Goal: Check status: Check status

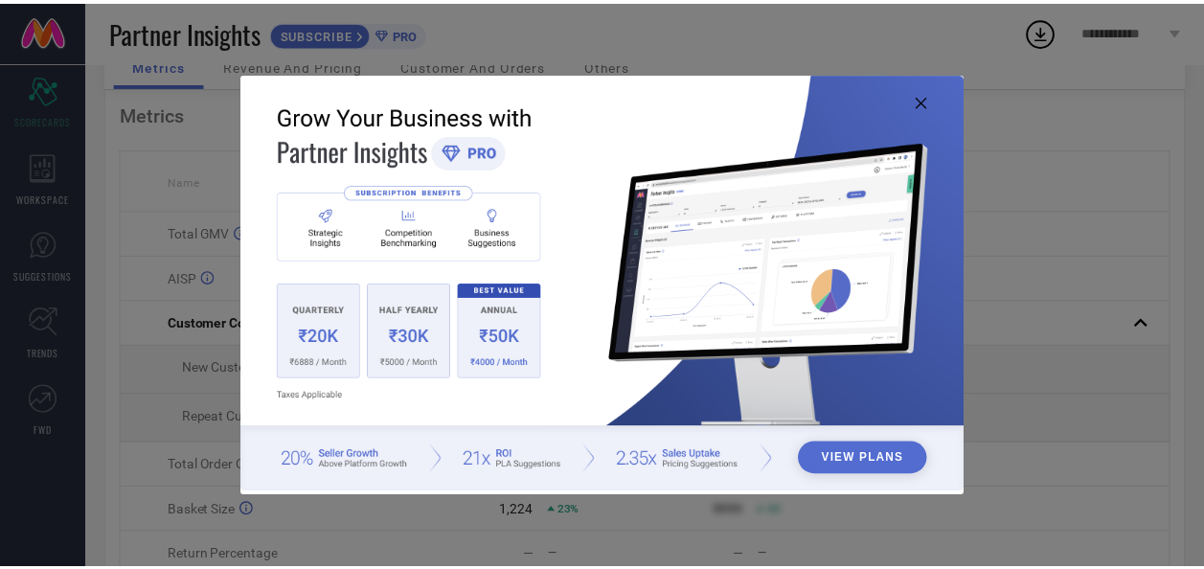
scroll to position [96, 0]
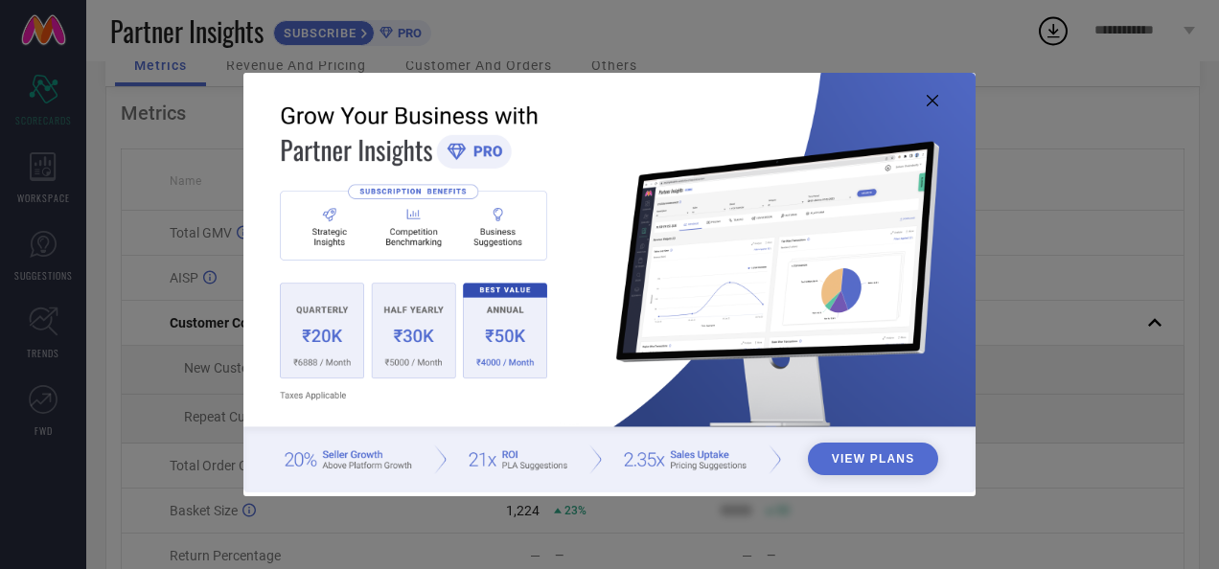
click at [930, 101] on icon at bounding box center [932, 100] width 11 height 11
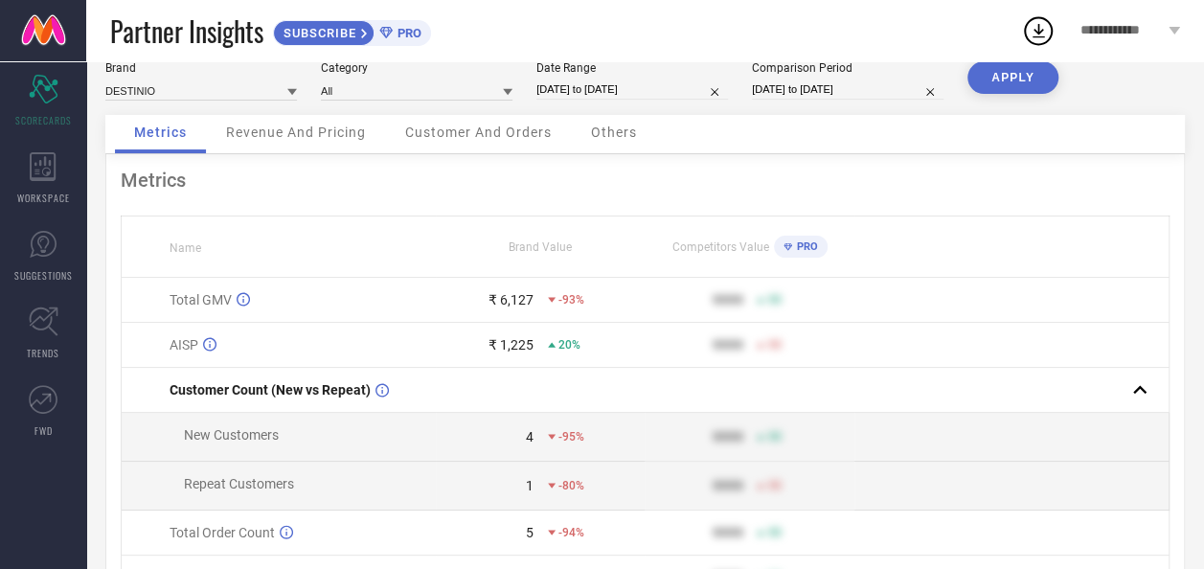
scroll to position [0, 0]
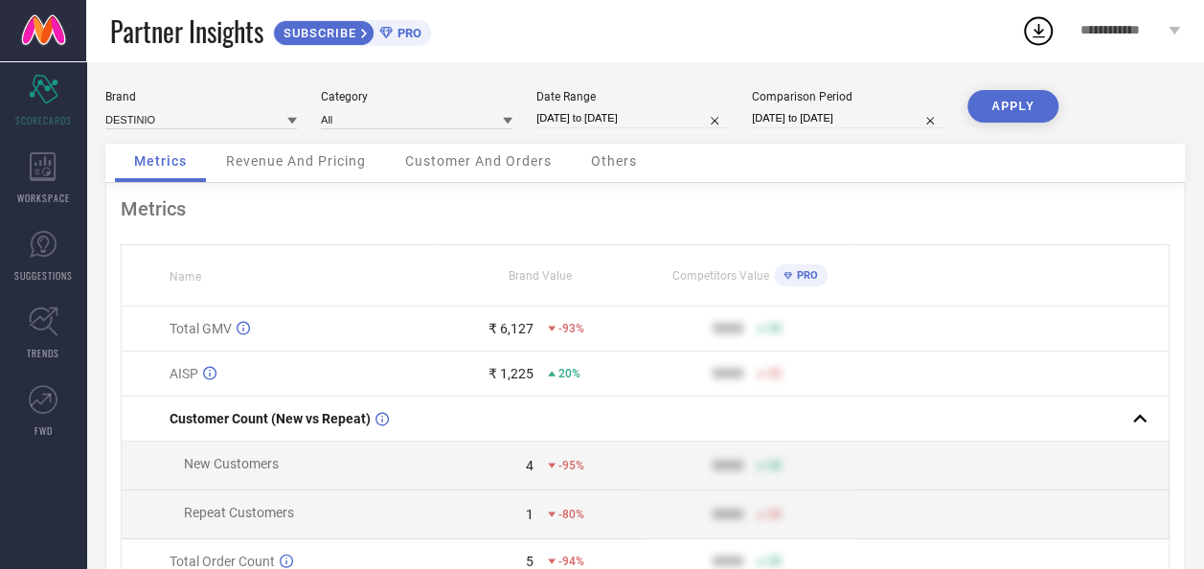
select select "8"
select select "2025"
select select "9"
select select "2025"
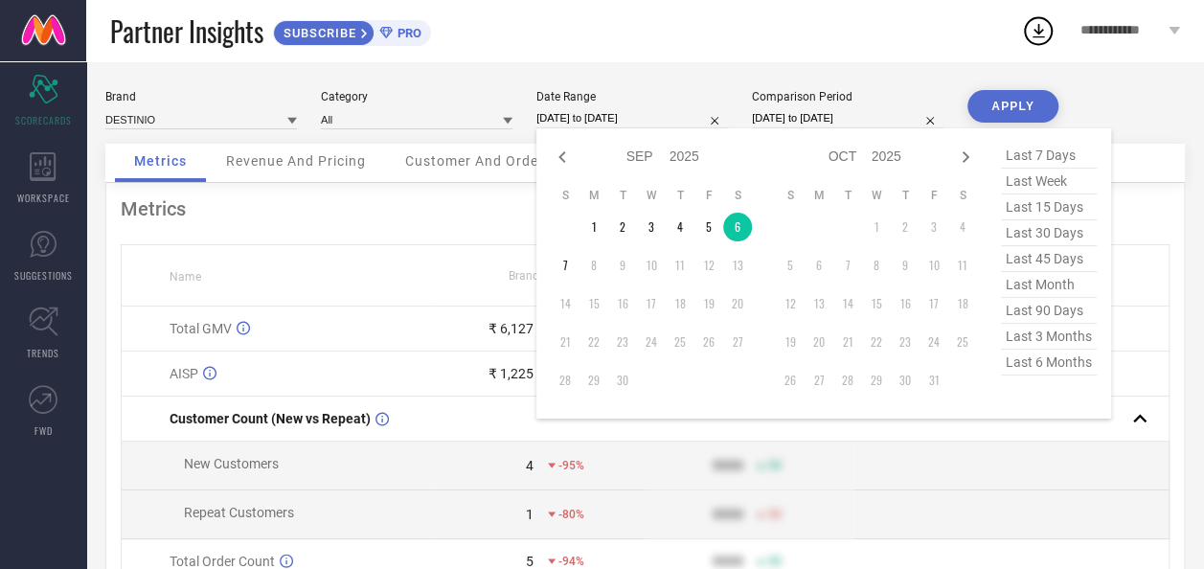
click at [575, 113] on input "[DATE] to [DATE]" at bounding box center [633, 118] width 192 height 20
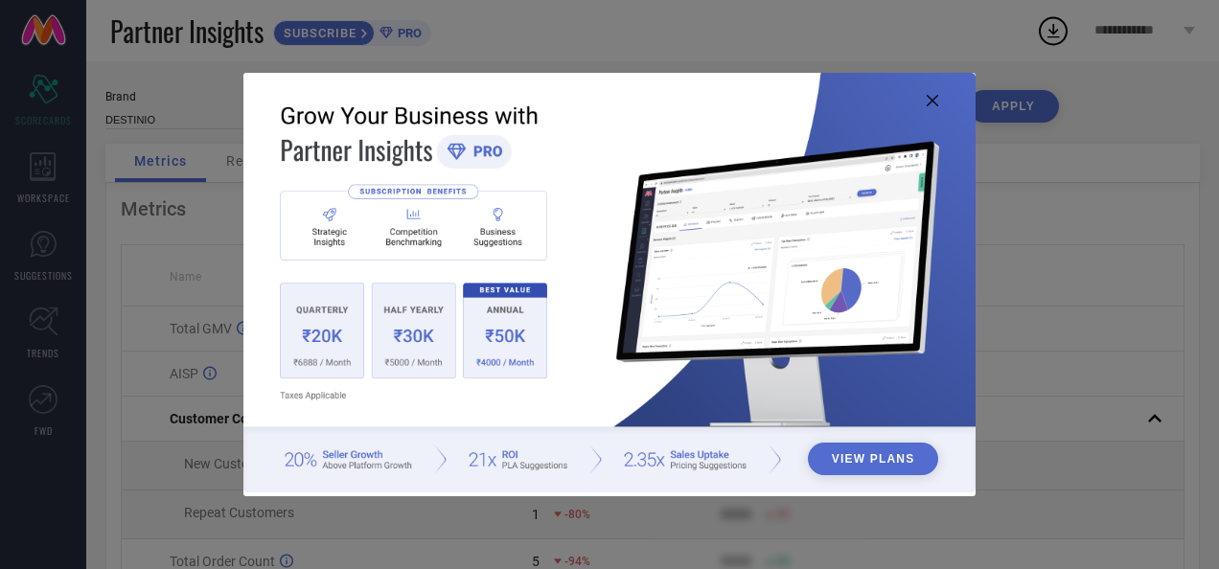
click at [924, 94] on img at bounding box center [608, 283] width 731 height 421
click at [934, 105] on icon at bounding box center [932, 100] width 11 height 11
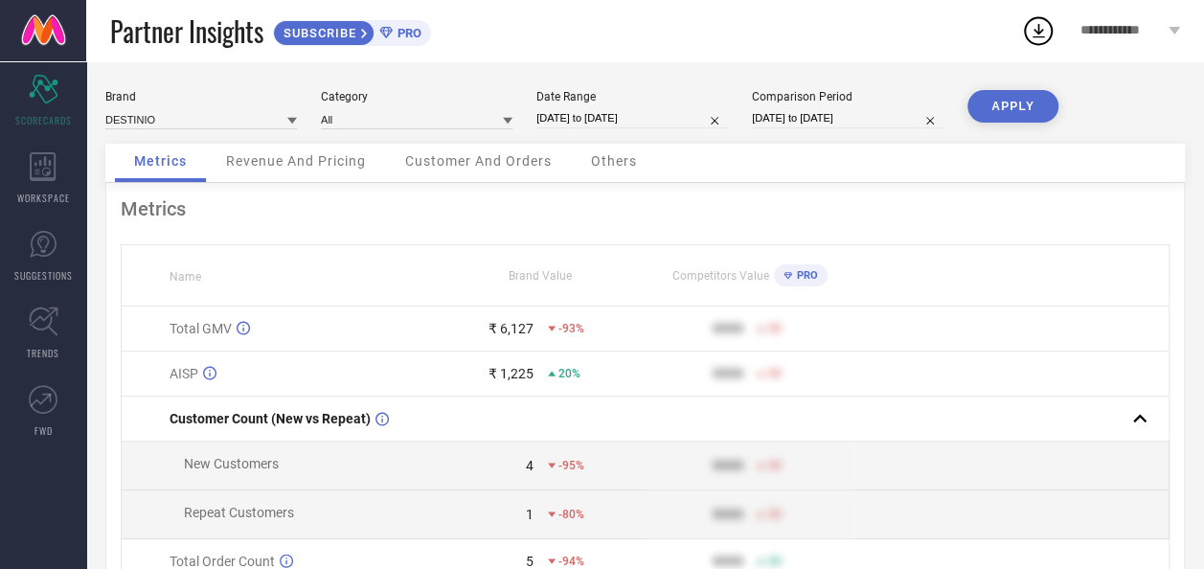
click at [577, 121] on input "[DATE] to [DATE]" at bounding box center [633, 118] width 192 height 20
select select "8"
select select "2025"
select select "9"
select select "2025"
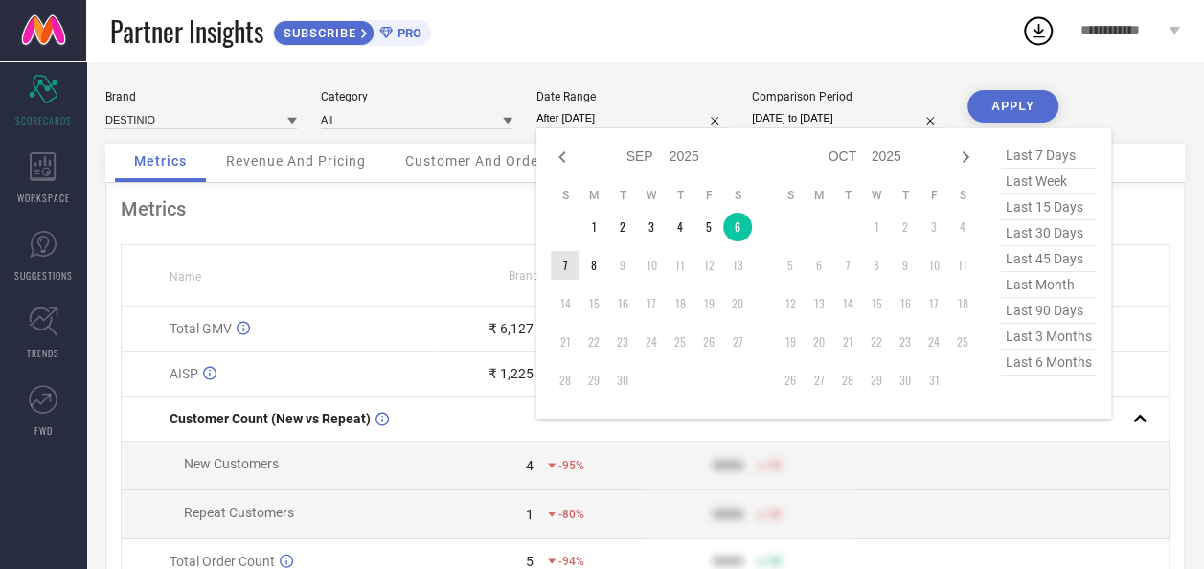
click at [565, 264] on td "7" at bounding box center [565, 265] width 29 height 29
type input "[DATE] to [DATE]"
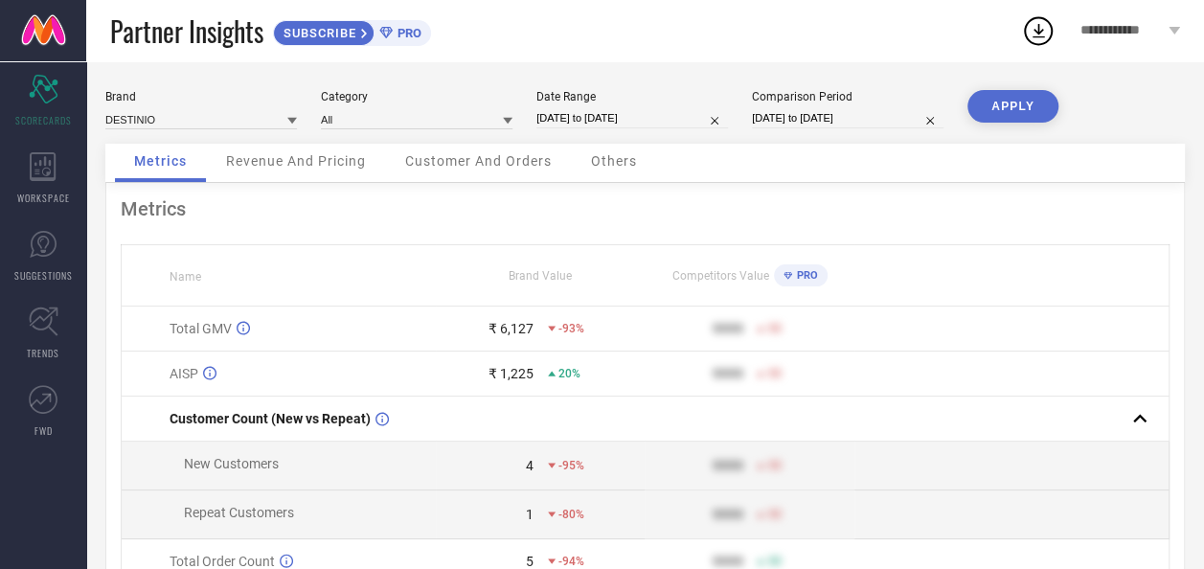
click at [1022, 104] on button "APPLY" at bounding box center [1013, 106] width 91 height 33
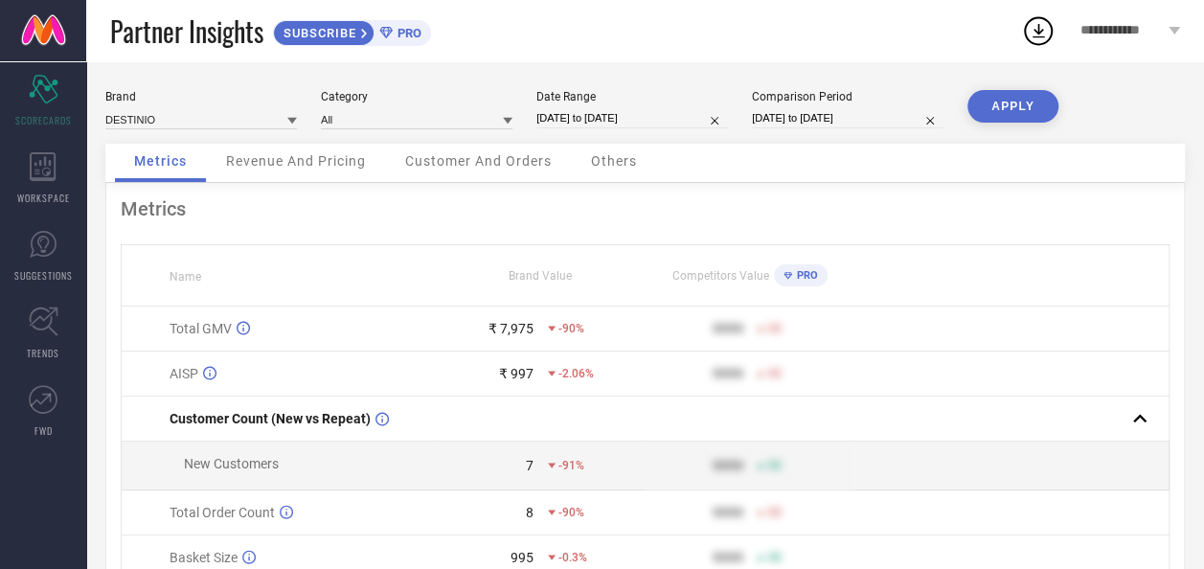
select select "8"
select select "2025"
select select "9"
select select "2025"
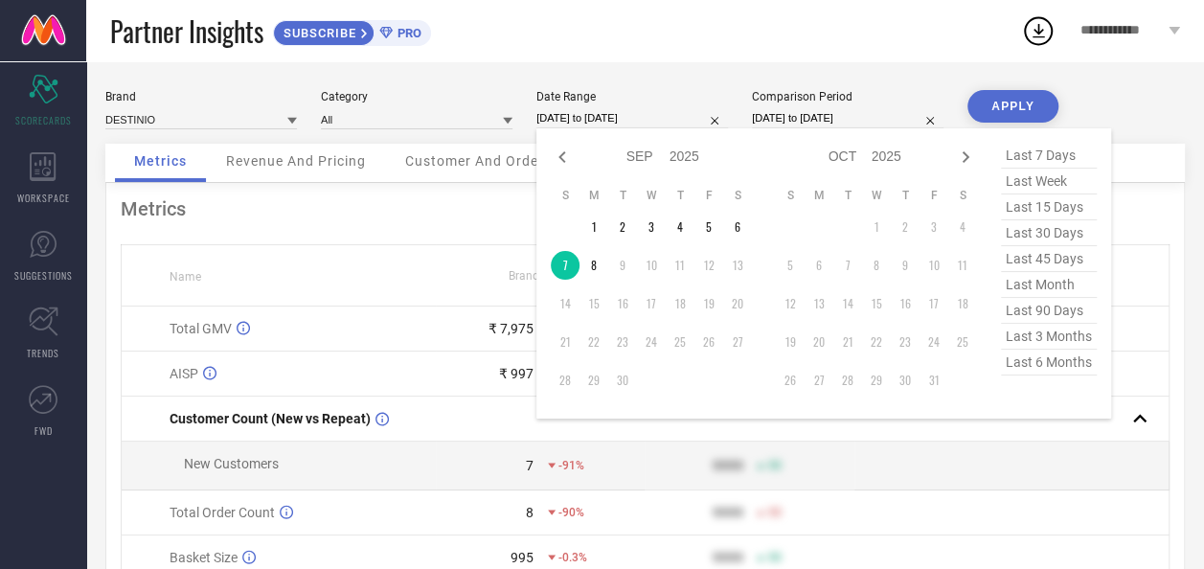
click at [621, 115] on input "[DATE] to [DATE]" at bounding box center [633, 118] width 192 height 20
click at [594, 263] on td "8" at bounding box center [594, 265] width 29 height 29
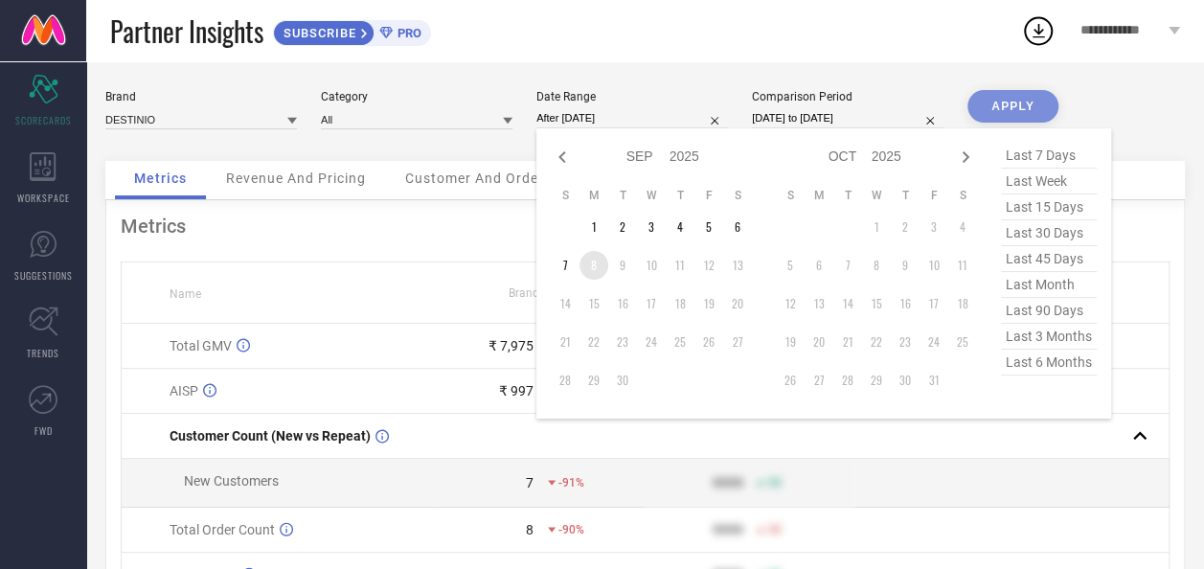
type input "[DATE] to [DATE]"
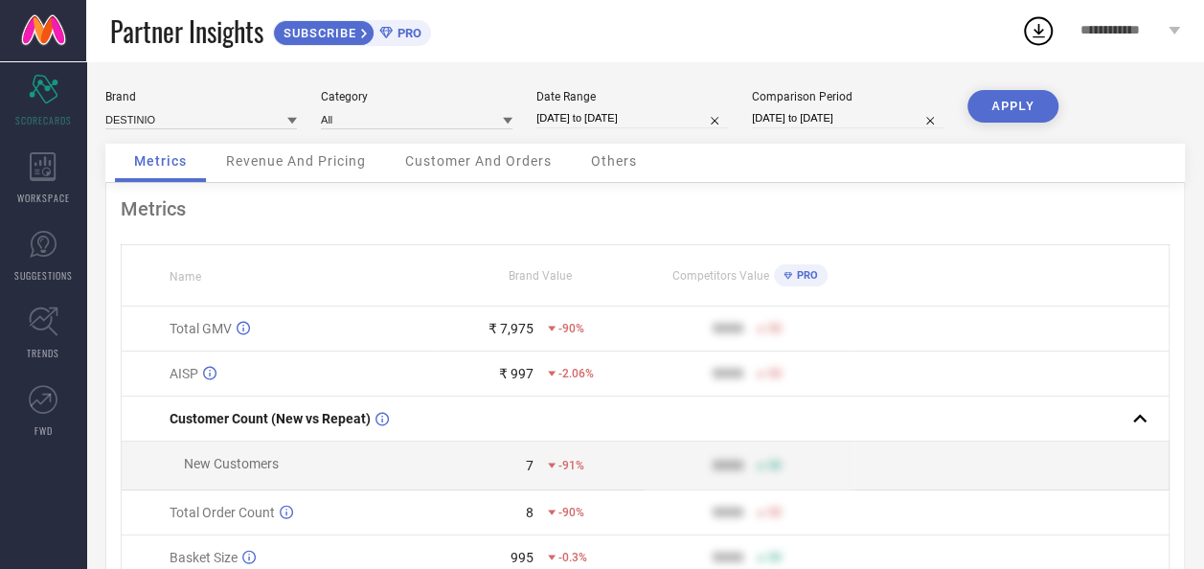
click at [1004, 104] on button "APPLY" at bounding box center [1013, 106] width 91 height 33
